Goal: Task Accomplishment & Management: Complete application form

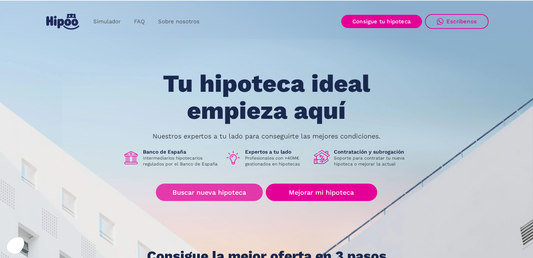
click at [236, 193] on link "Buscar nueva hipoteca" at bounding box center [209, 191] width 107 height 17
